Goal: Task Accomplishment & Management: Use online tool/utility

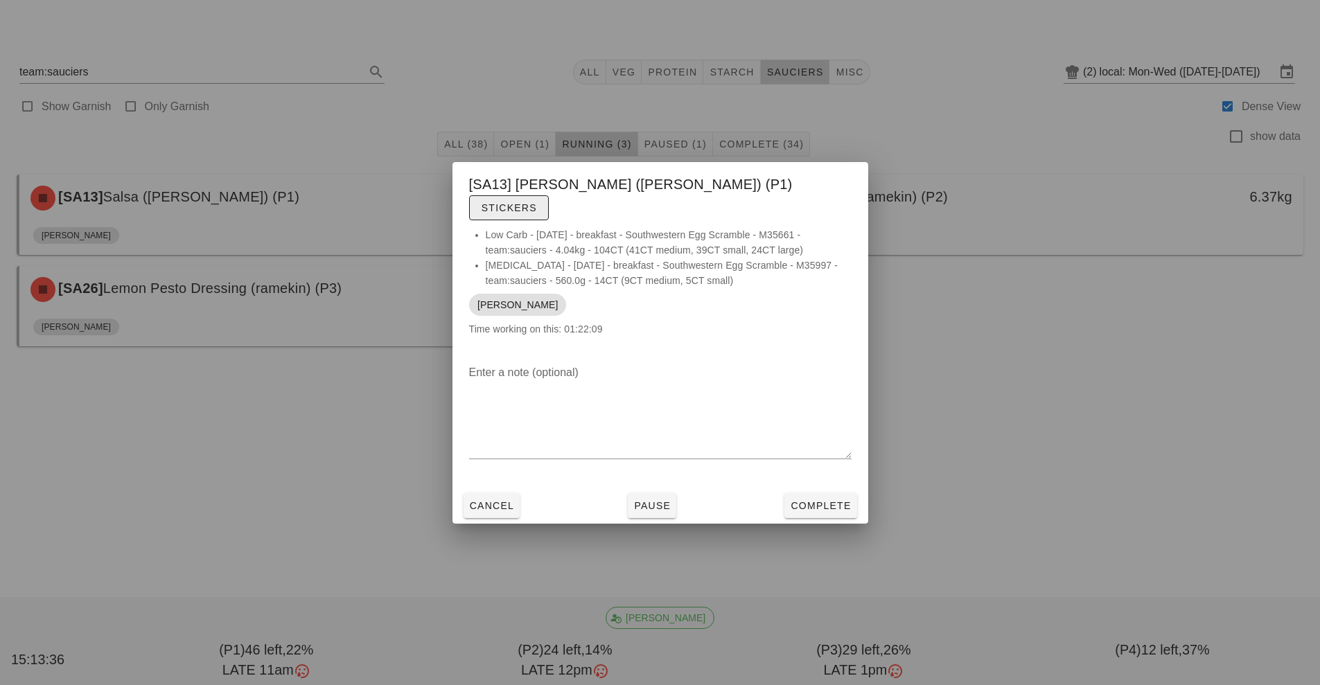
click at [537, 202] on span "Stickers" at bounding box center [509, 207] width 56 height 11
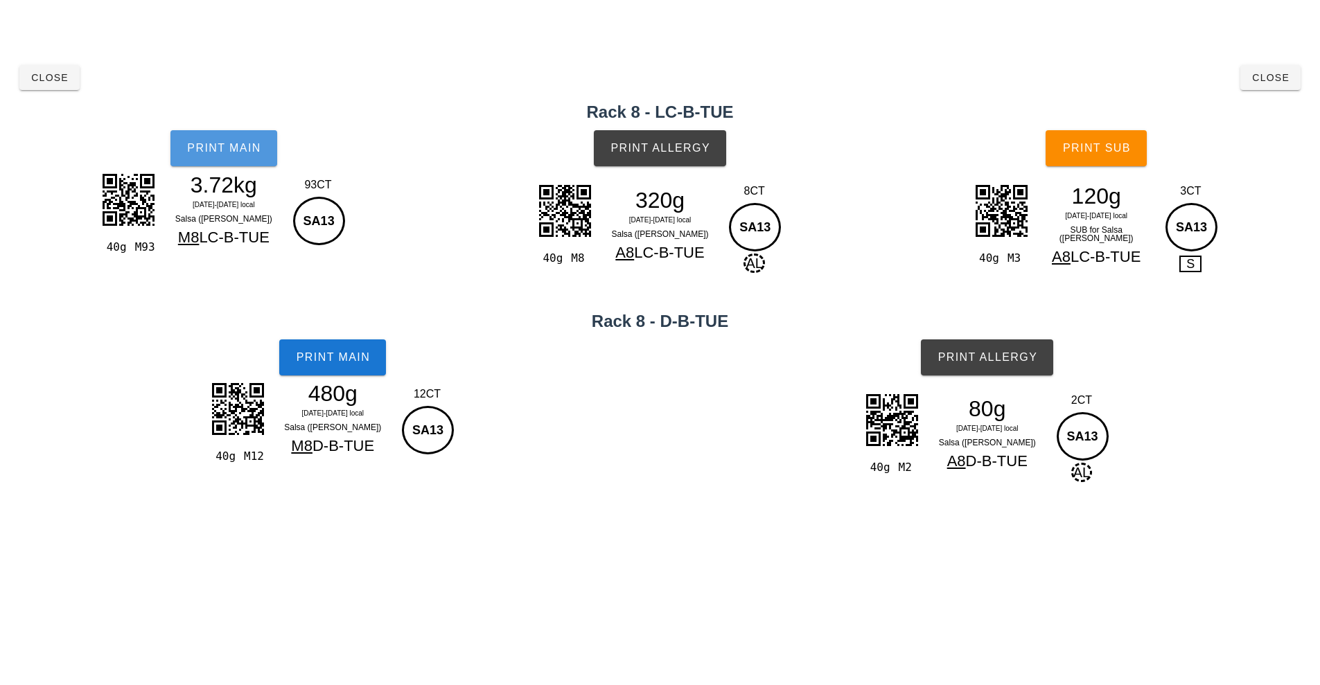
click at [243, 156] on button "Print Main" at bounding box center [223, 148] width 107 height 36
click at [363, 355] on span "Print Main" at bounding box center [332, 357] width 75 height 12
click at [680, 161] on button "Print Allergy" at bounding box center [660, 148] width 132 height 36
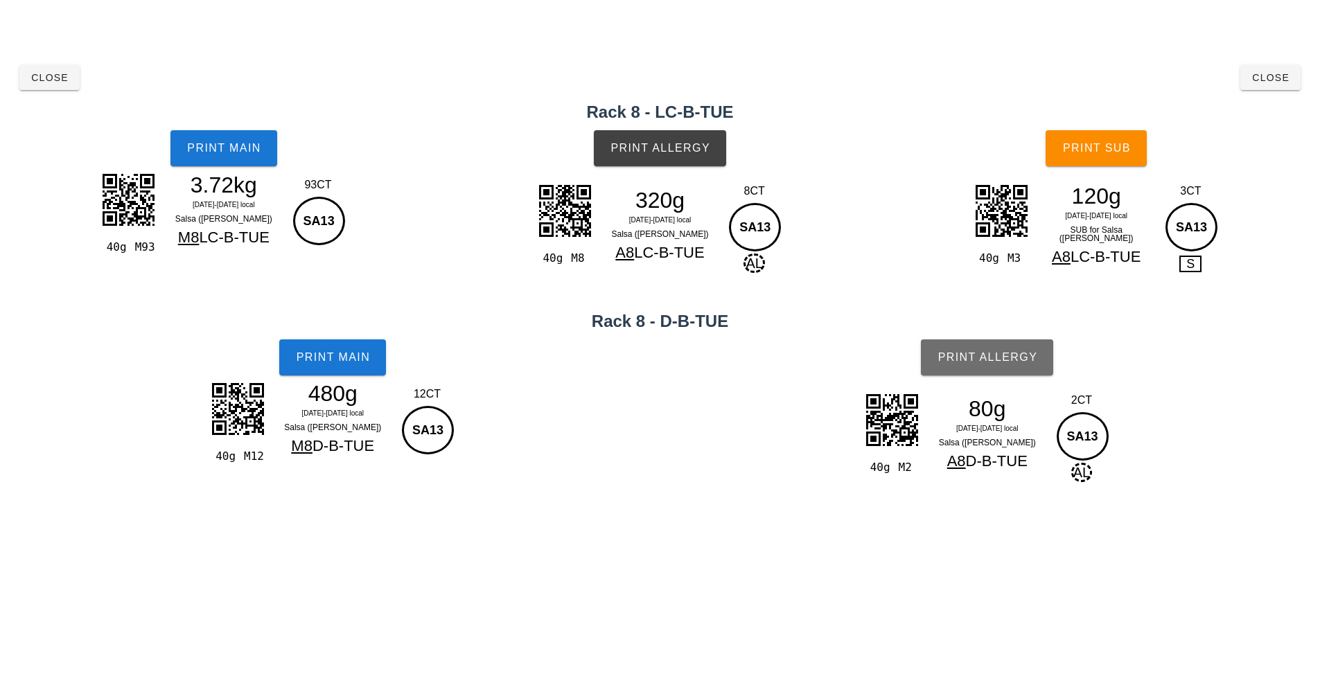
click at [1019, 360] on span "Print Allergy" at bounding box center [987, 357] width 100 height 12
click at [1128, 155] on button "Print Sub" at bounding box center [1096, 148] width 101 height 36
click at [1270, 78] on span "Close" at bounding box center [1271, 77] width 38 height 11
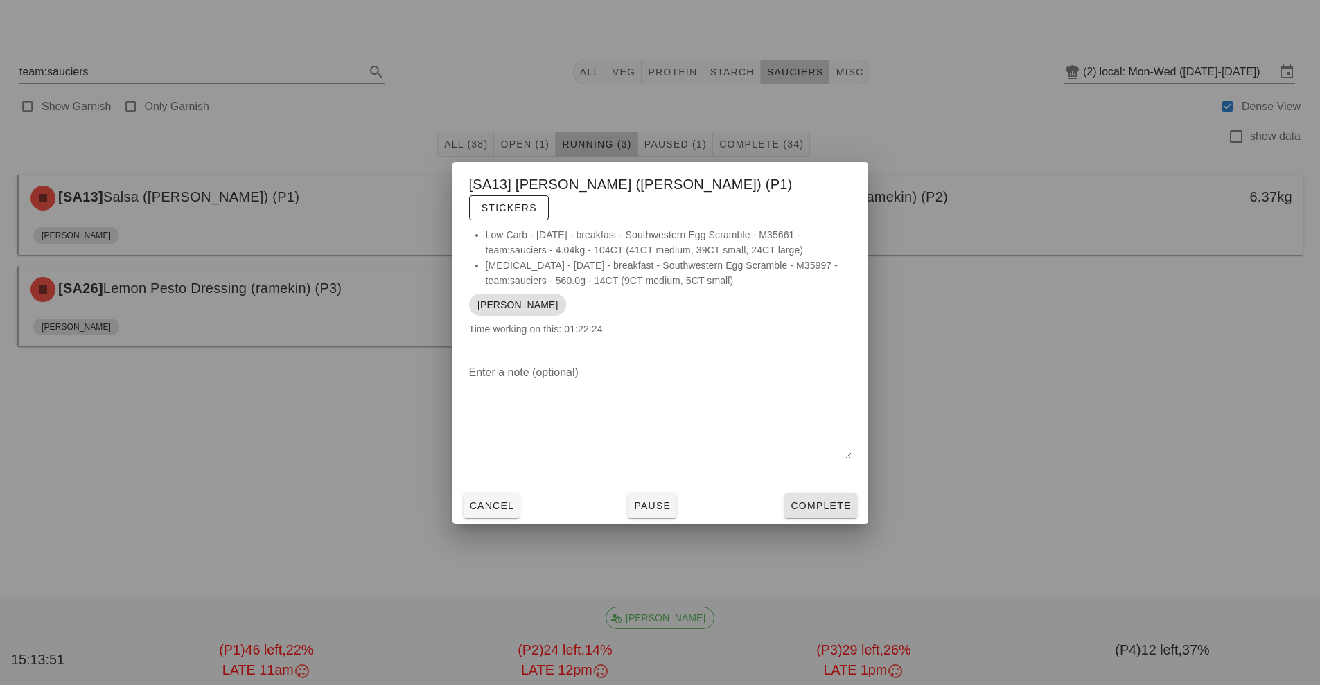
click at [816, 500] on span "Complete" at bounding box center [820, 505] width 61 height 11
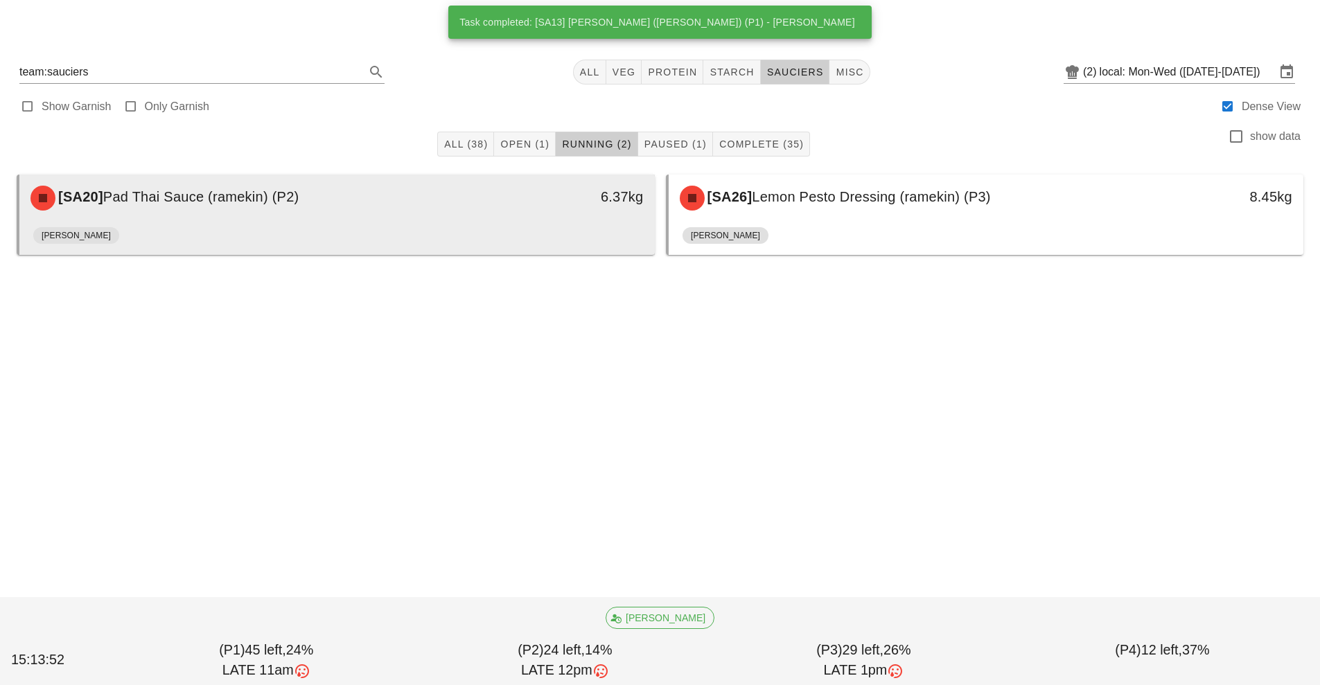
click at [460, 214] on div "[SA20] Pad Thai Sauce (ramekin) (P2)" at bounding box center [258, 198] width 472 height 42
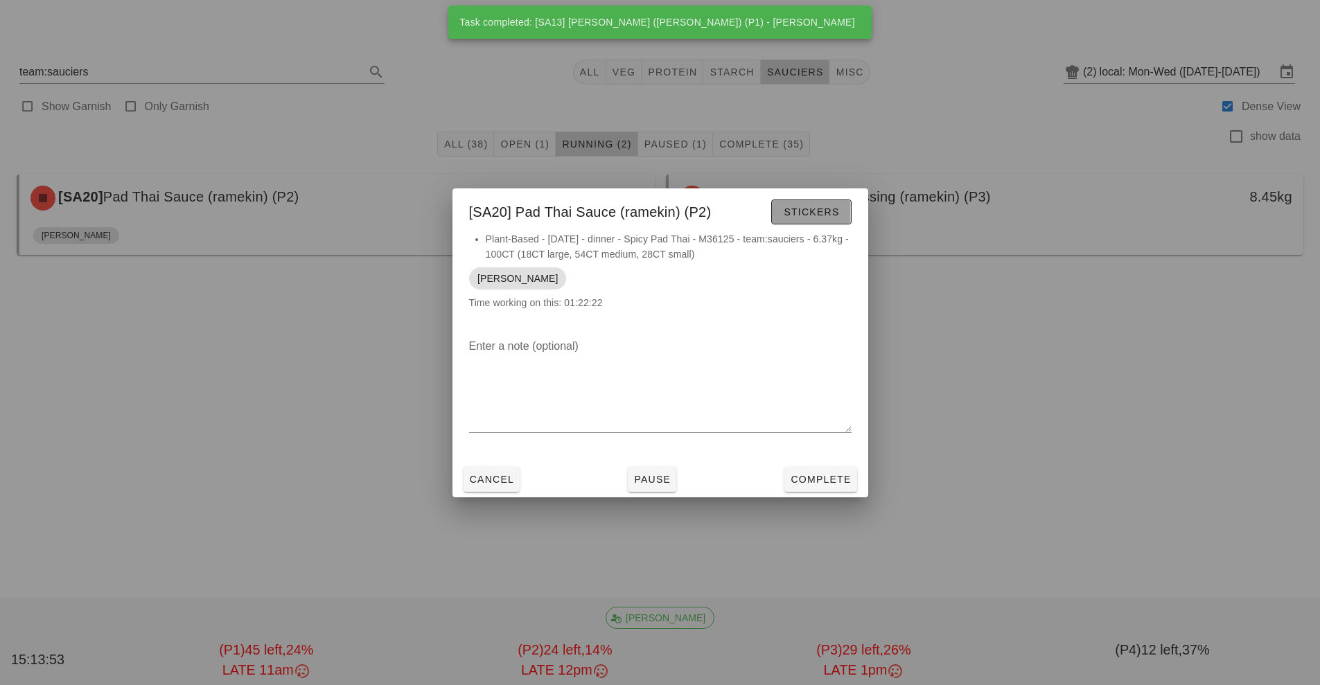
click at [813, 203] on button "Stickers" at bounding box center [811, 212] width 80 height 25
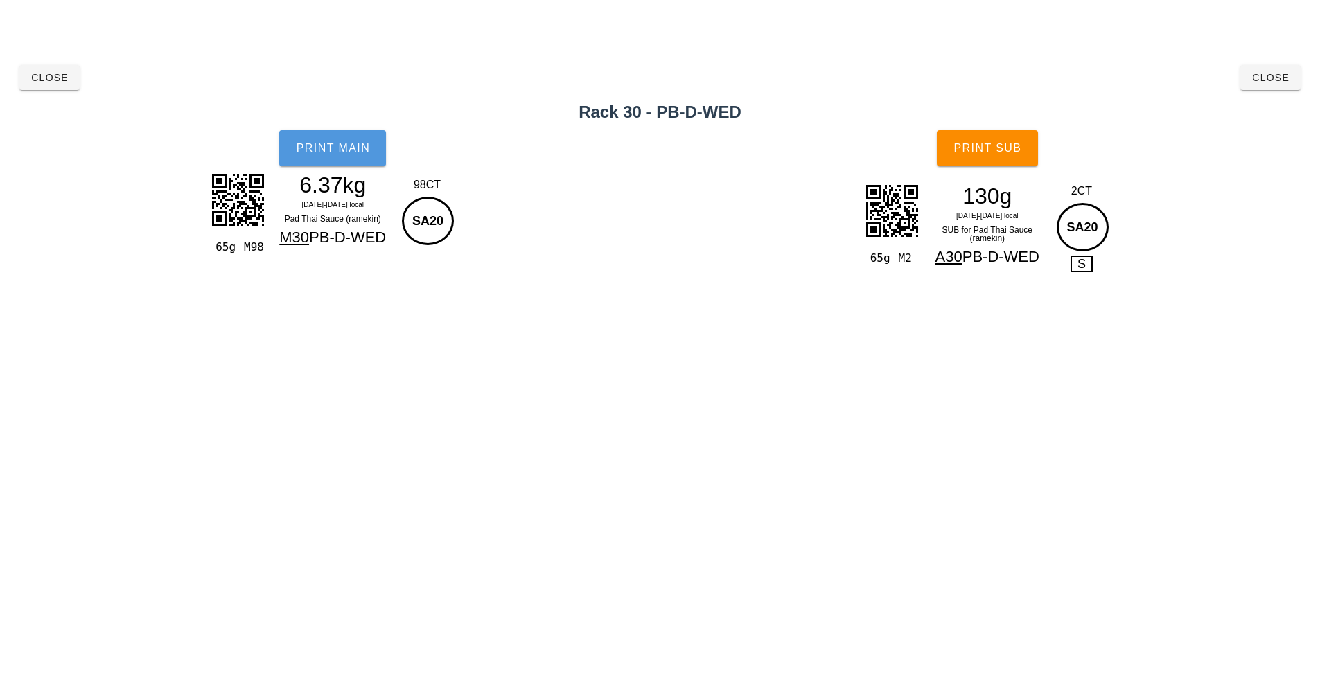
click at [333, 146] on span "Print Main" at bounding box center [332, 148] width 75 height 12
click at [1001, 155] on button "Print Sub" at bounding box center [987, 148] width 101 height 36
click at [1263, 76] on span "Close" at bounding box center [1271, 77] width 38 height 11
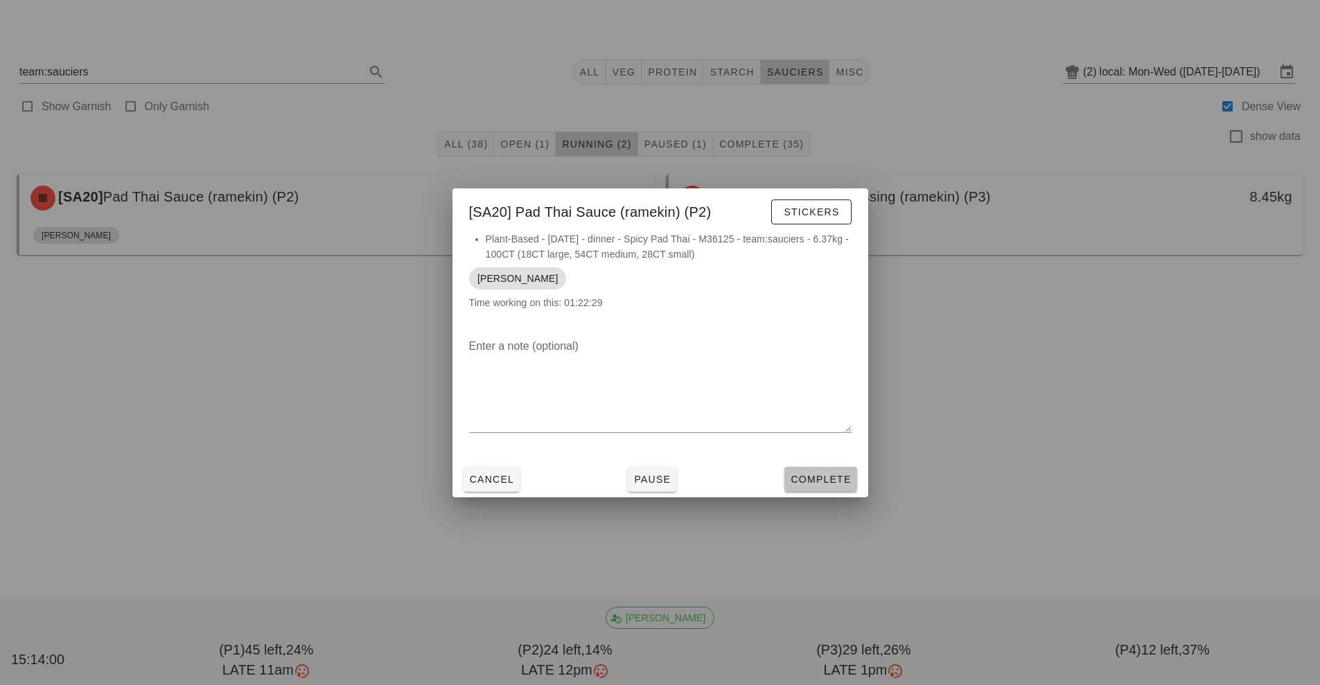
click at [839, 484] on span "Complete" at bounding box center [820, 479] width 61 height 11
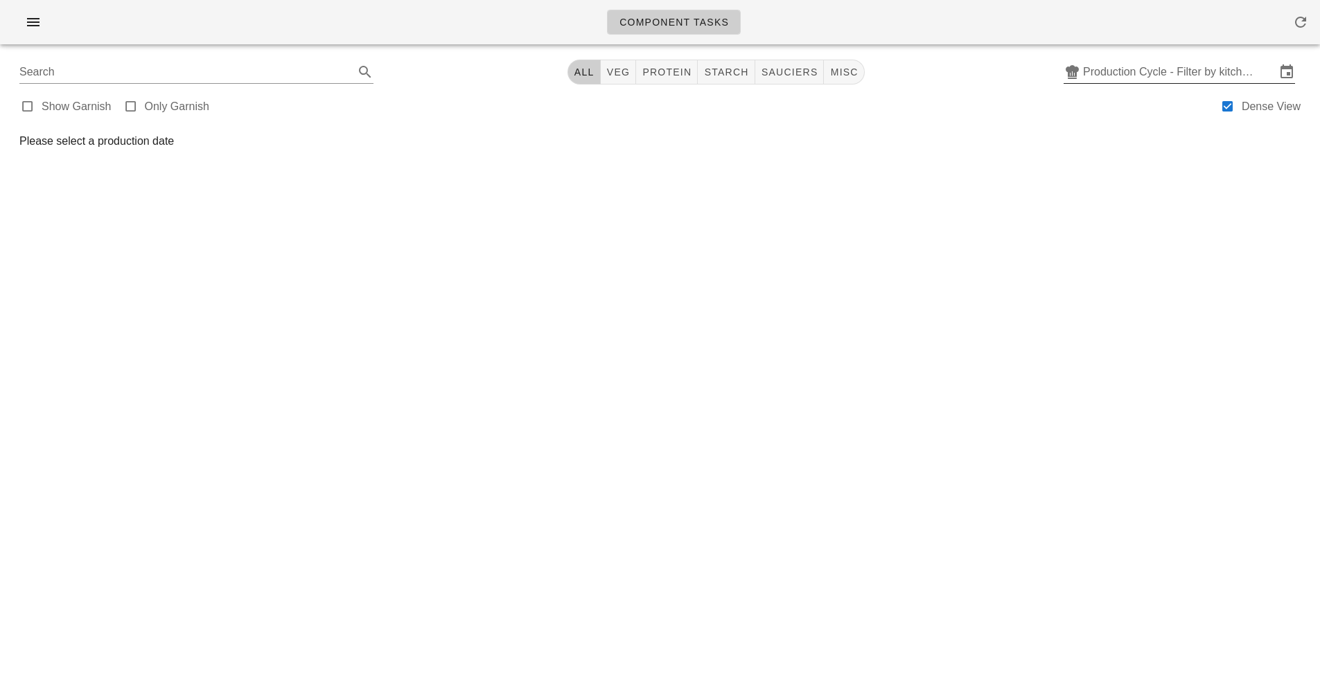
click at [1157, 73] on input "Production Cycle - Filter by kitchen production schedules" at bounding box center [1179, 72] width 193 height 22
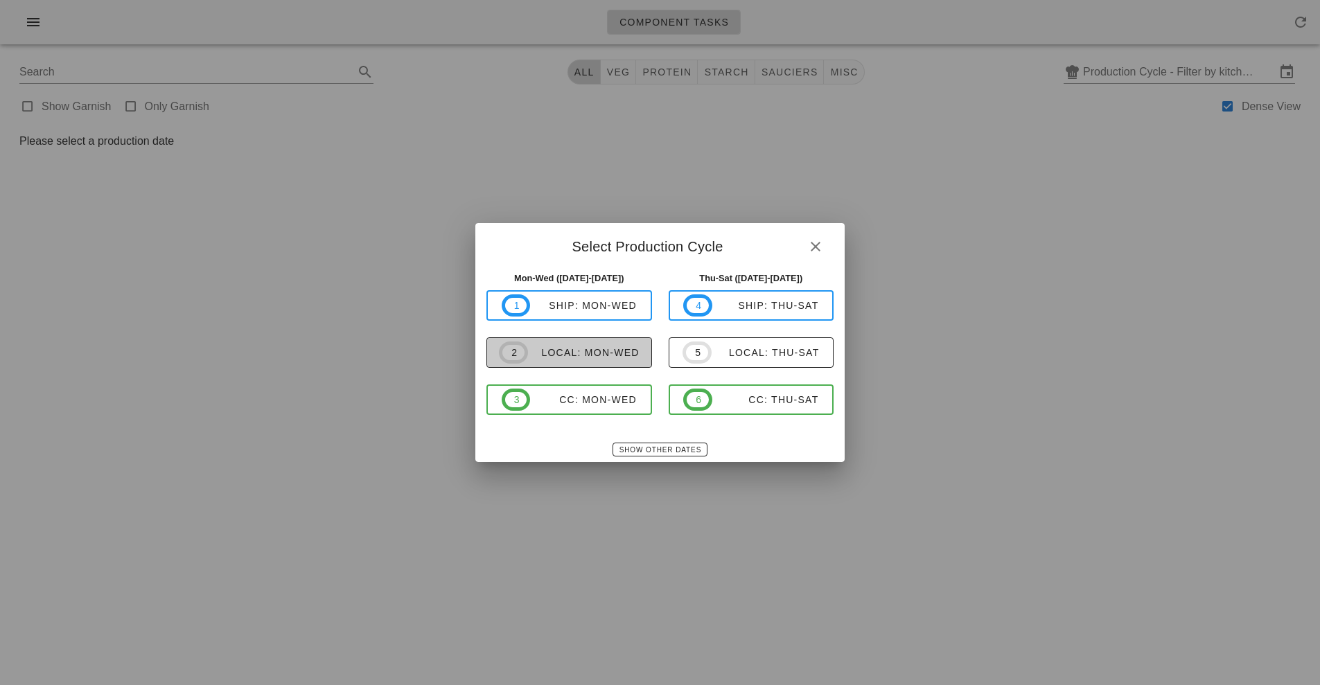
click at [613, 355] on div "local: Mon-Wed" at bounding box center [584, 352] width 112 height 11
type input "local: Mon-Wed ([DATE]-[DATE])"
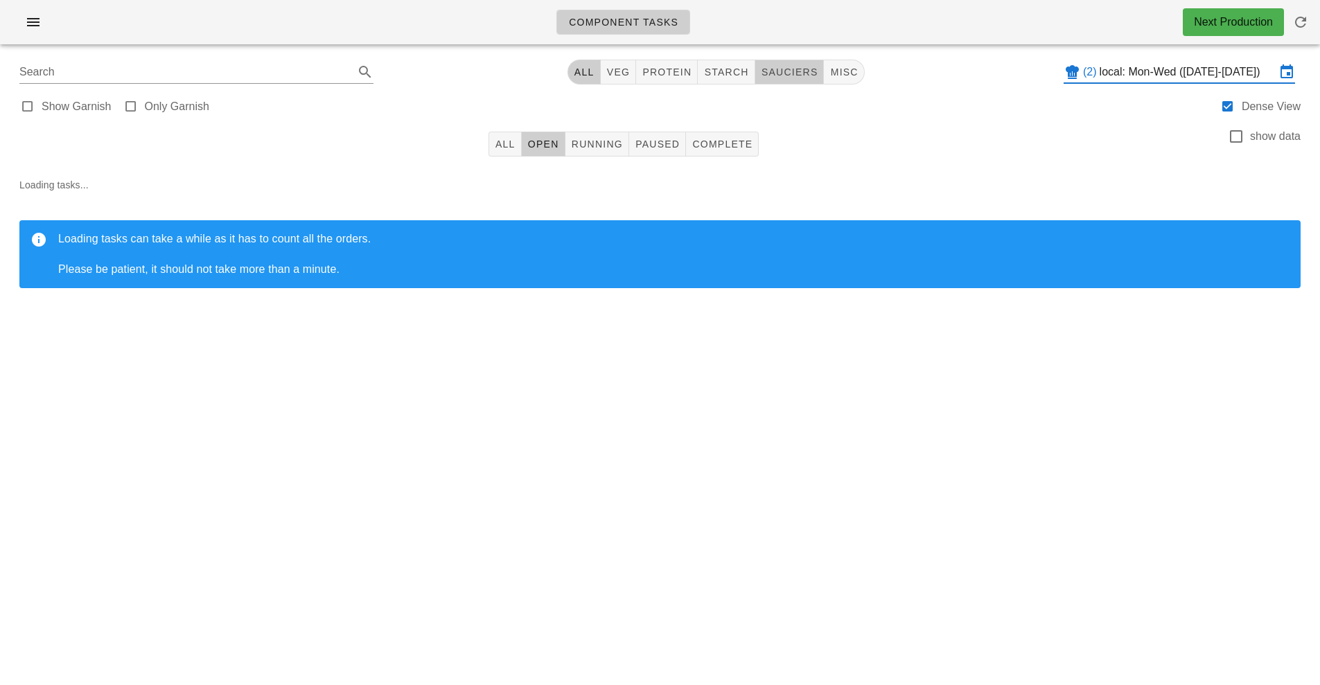
click at [805, 71] on span "sauciers" at bounding box center [790, 72] width 58 height 11
type input "team:sauciers"
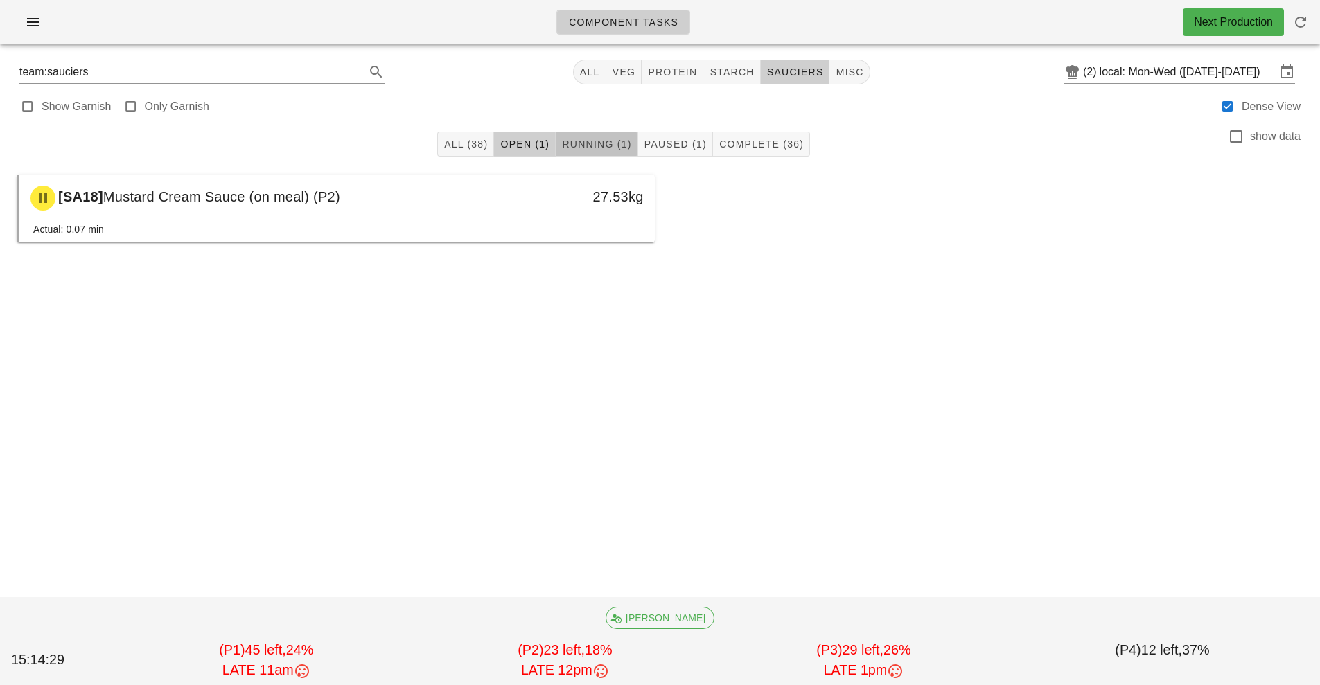
click at [593, 143] on span "Running (1)" at bounding box center [596, 144] width 70 height 11
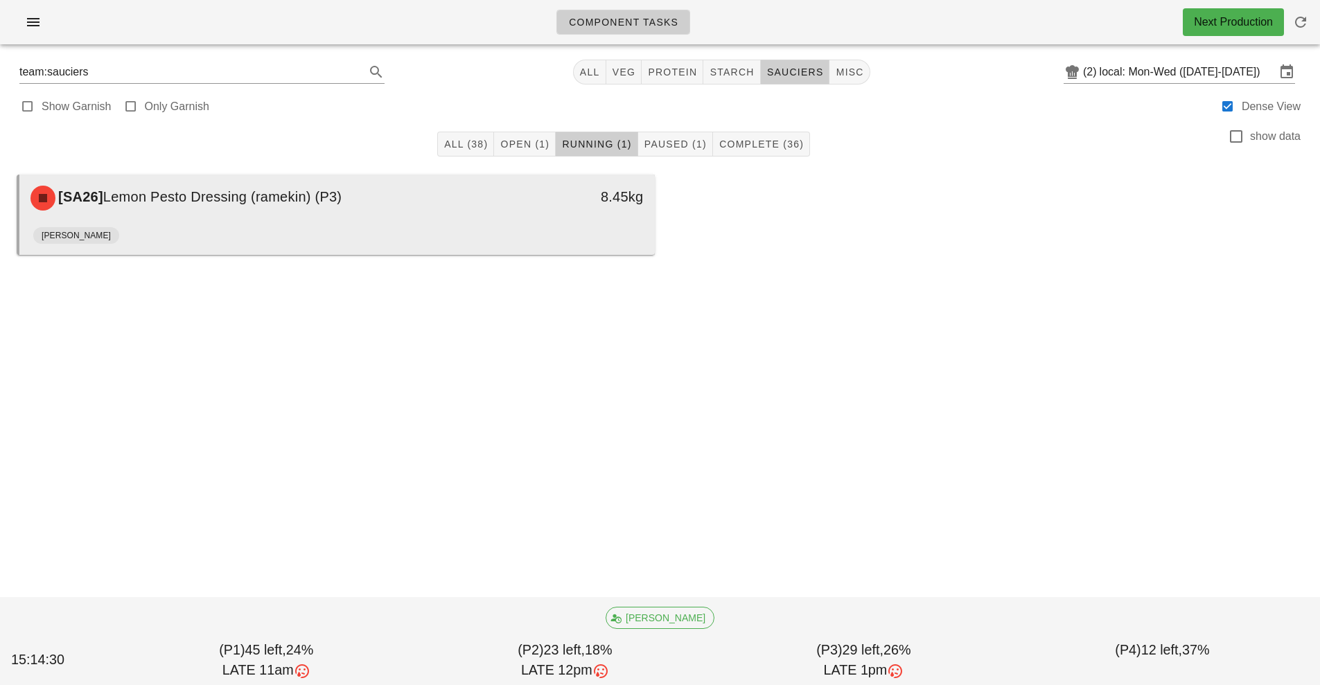
click at [464, 250] on div "[PERSON_NAME]" at bounding box center [337, 238] width 608 height 33
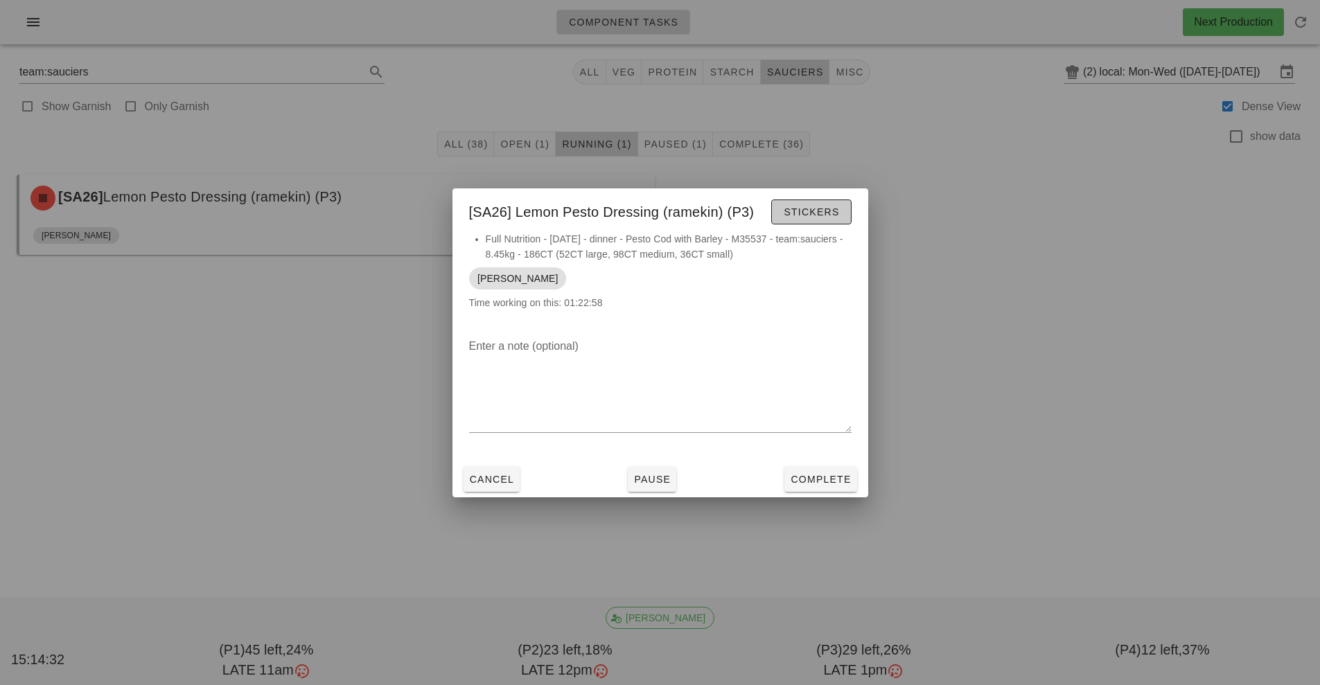
click at [819, 200] on button "Stickers" at bounding box center [811, 212] width 80 height 25
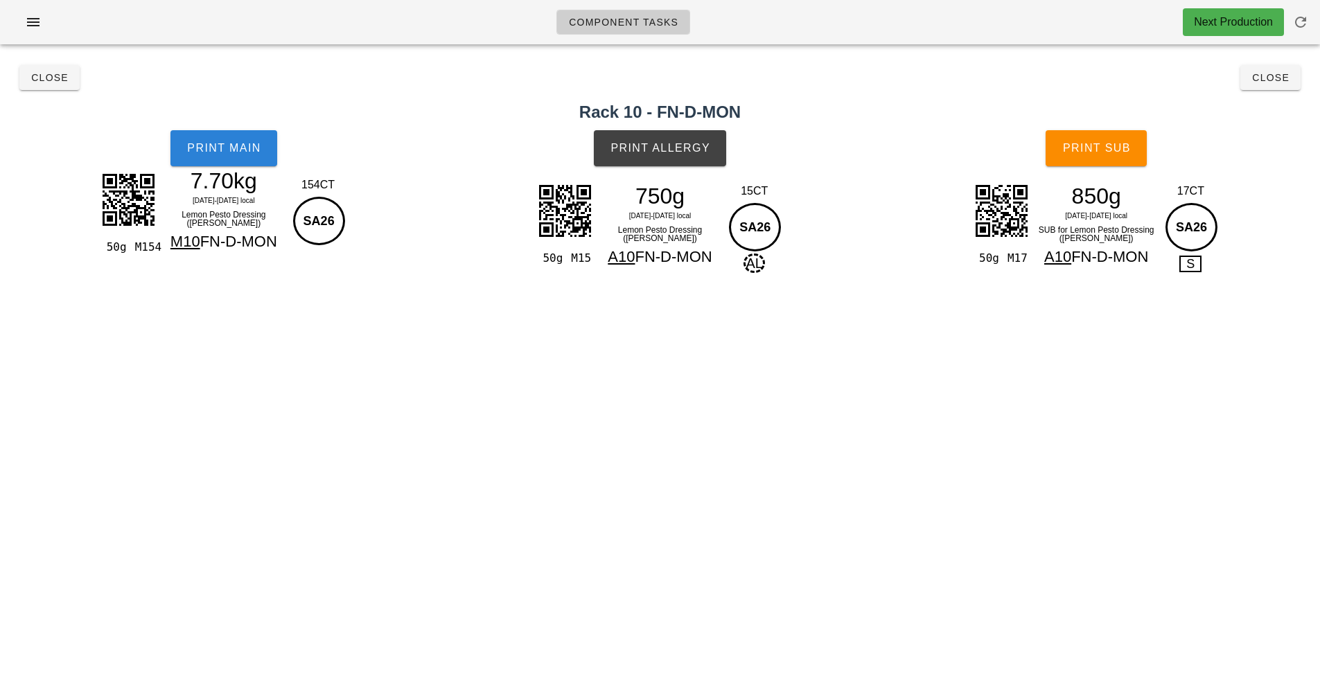
click at [202, 163] on button "Print Main" at bounding box center [223, 148] width 107 height 36
click at [699, 158] on button "Print Allergy" at bounding box center [660, 148] width 132 height 36
click at [689, 146] on span "Print Allergy" at bounding box center [660, 148] width 100 height 12
click at [1112, 142] on span "Print Sub" at bounding box center [1096, 148] width 69 height 12
click at [1277, 78] on span "Close" at bounding box center [1271, 77] width 38 height 11
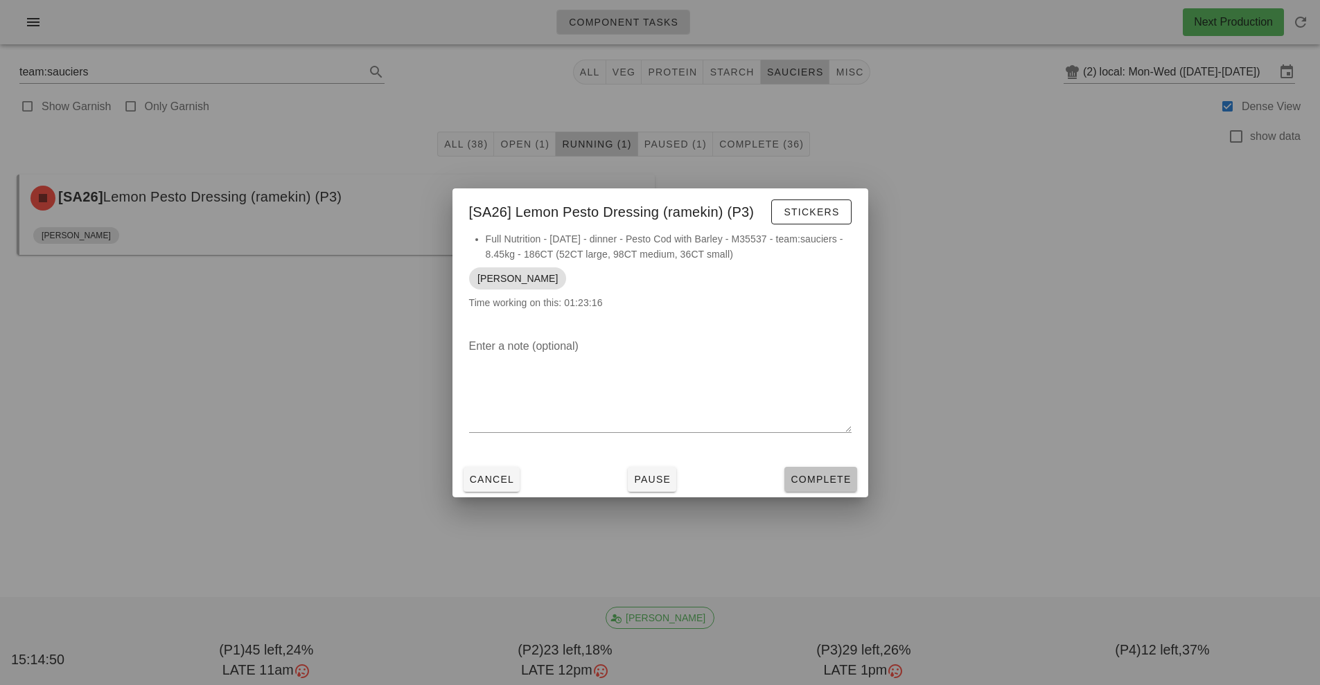
click at [834, 475] on span "Complete" at bounding box center [820, 479] width 61 height 11
